Goal: Task Accomplishment & Management: Manage account settings

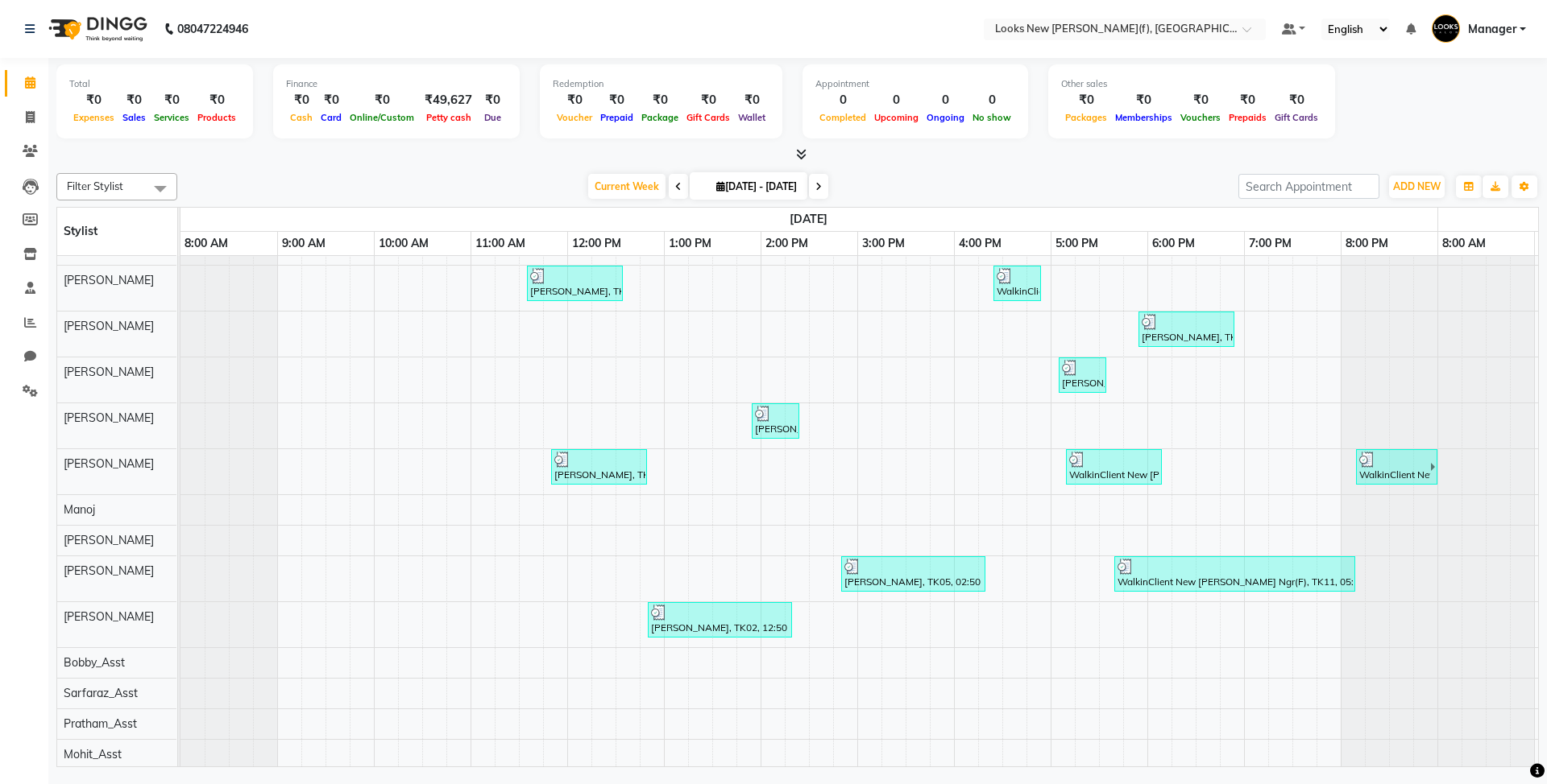
click at [1452, 113] on div "Total ₹0 Expenses ₹0 Sales ₹0 Services ₹0 Products Finance ₹0 Cash ₹0 Card ₹0 O…" at bounding box center [797, 103] width 1482 height 78
click at [1520, 29] on link "Manager" at bounding box center [1478, 29] width 94 height 27
click at [1467, 110] on link "Sign out" at bounding box center [1444, 115] width 147 height 25
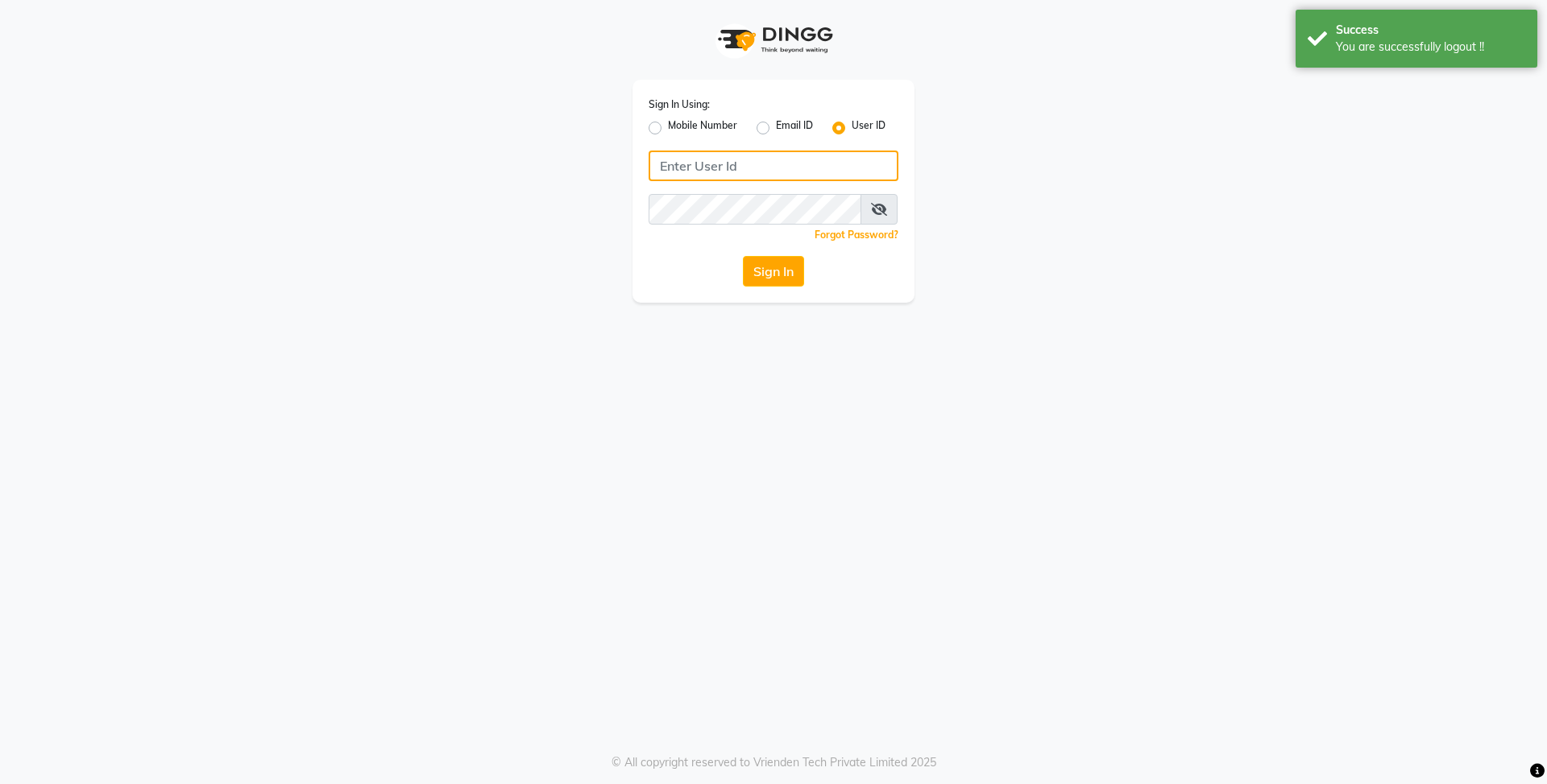
click at [761, 168] on input "Username" at bounding box center [773, 166] width 250 height 31
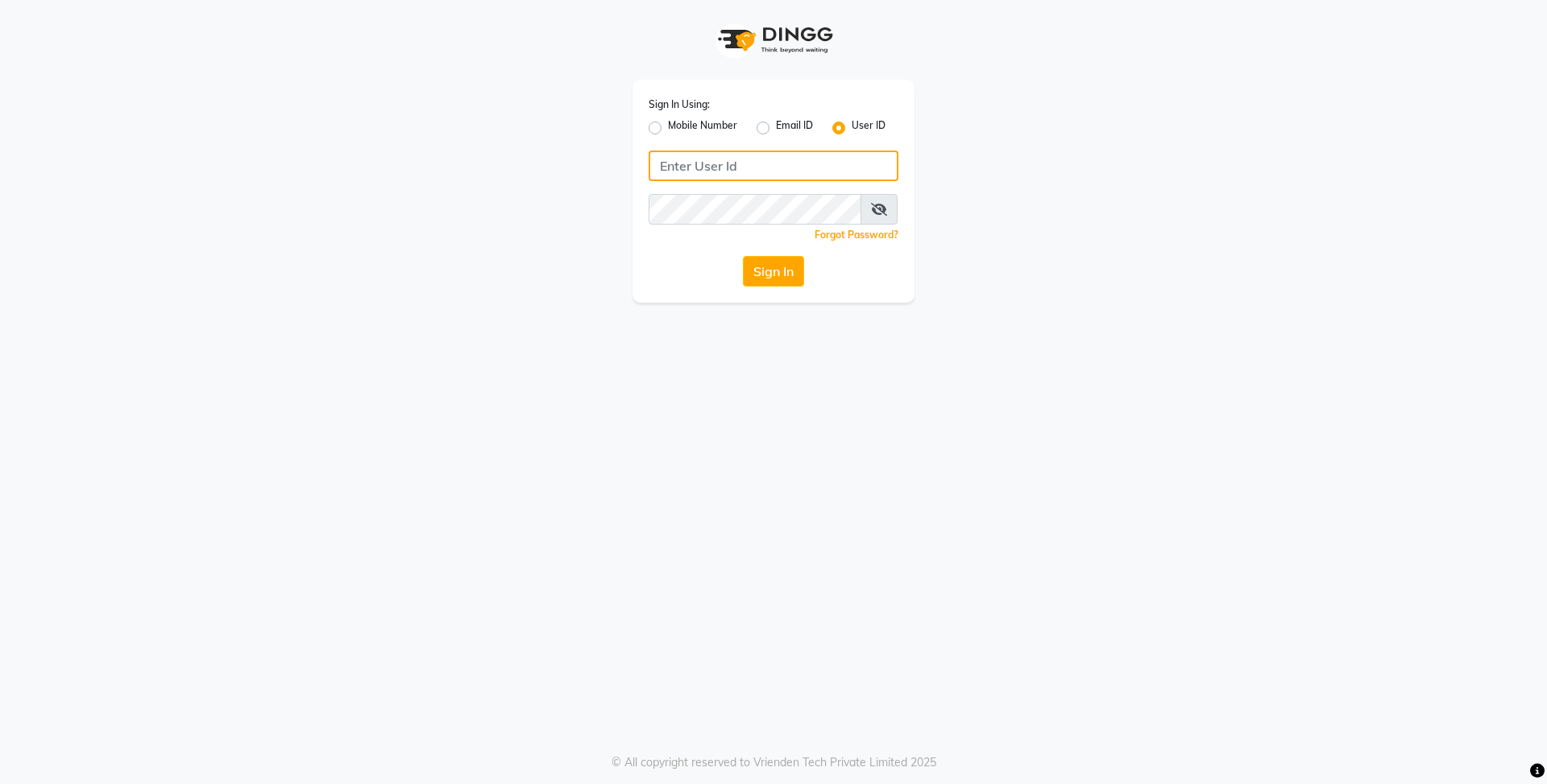
click at [710, 177] on input "Username" at bounding box center [773, 166] width 250 height 31
type input "e3839-01"
click at [768, 269] on button "Sign In" at bounding box center [774, 271] width 62 height 31
